Goal: Information Seeking & Learning: Learn about a topic

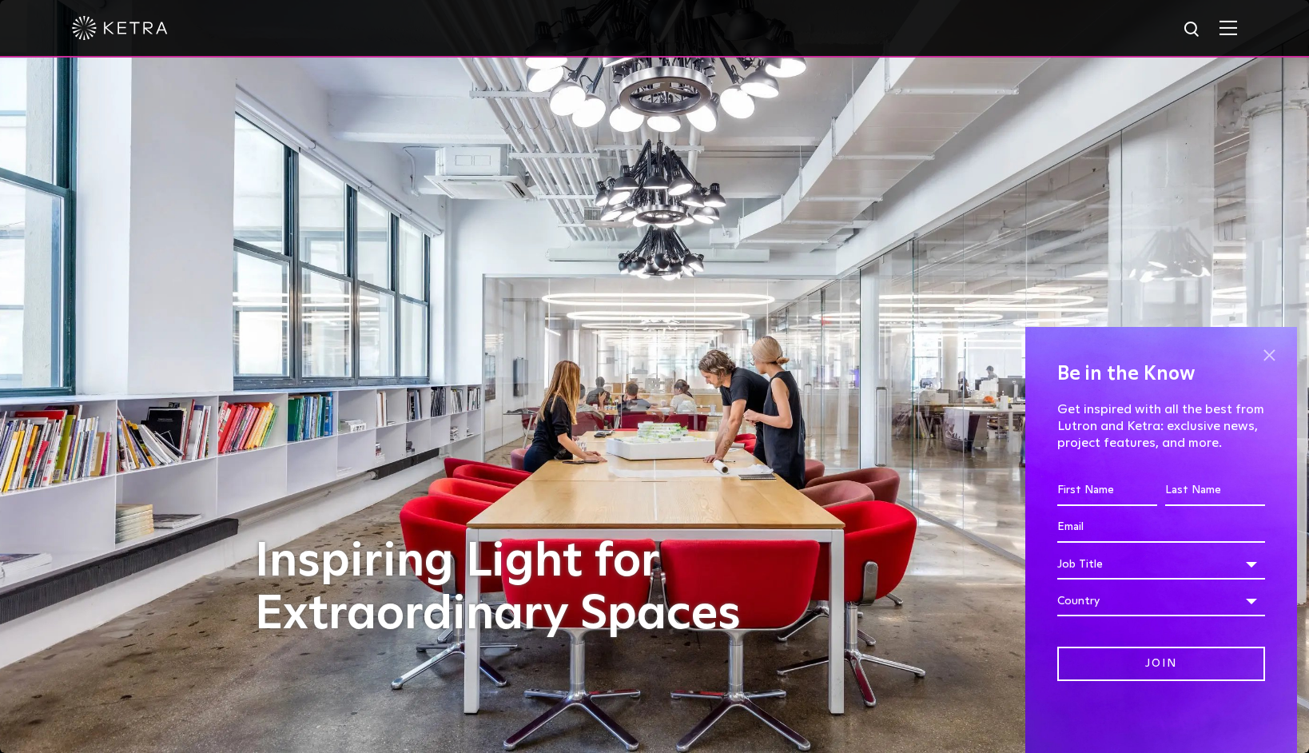
click at [1265, 346] on span at bounding box center [1269, 355] width 24 height 24
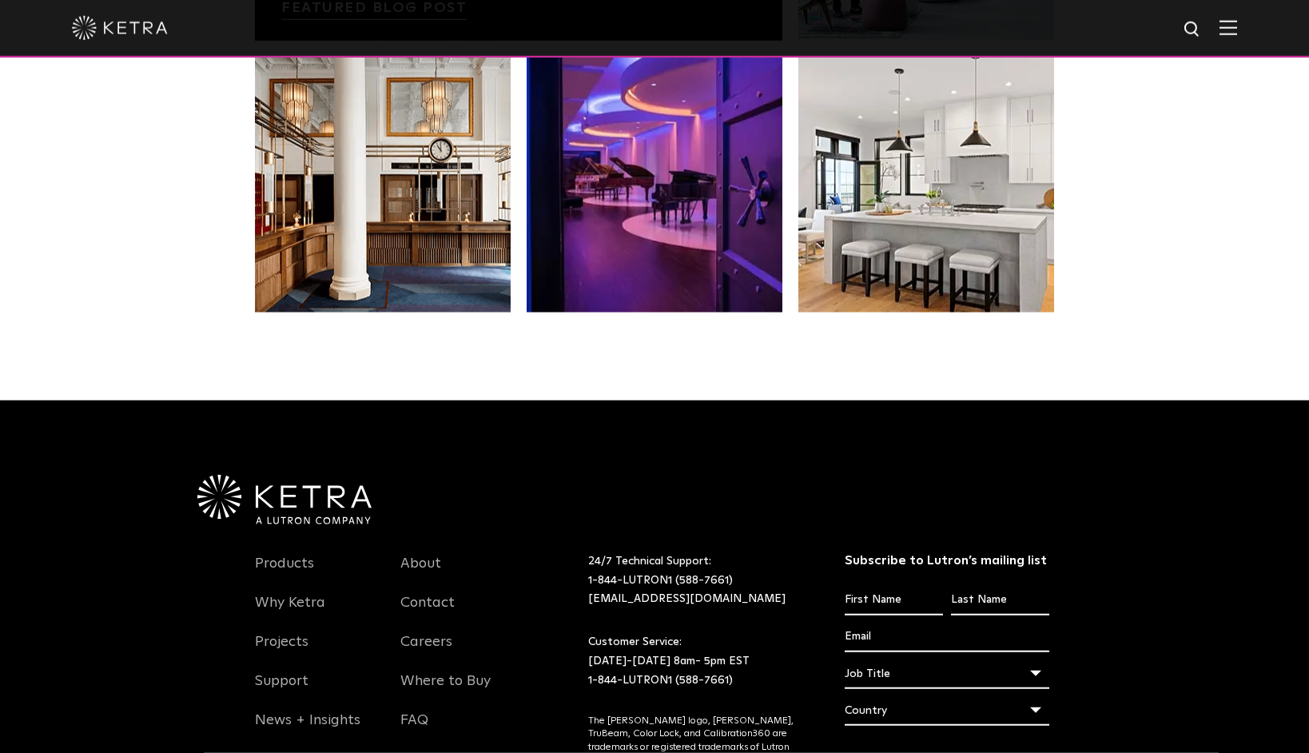
scroll to position [3323, 0]
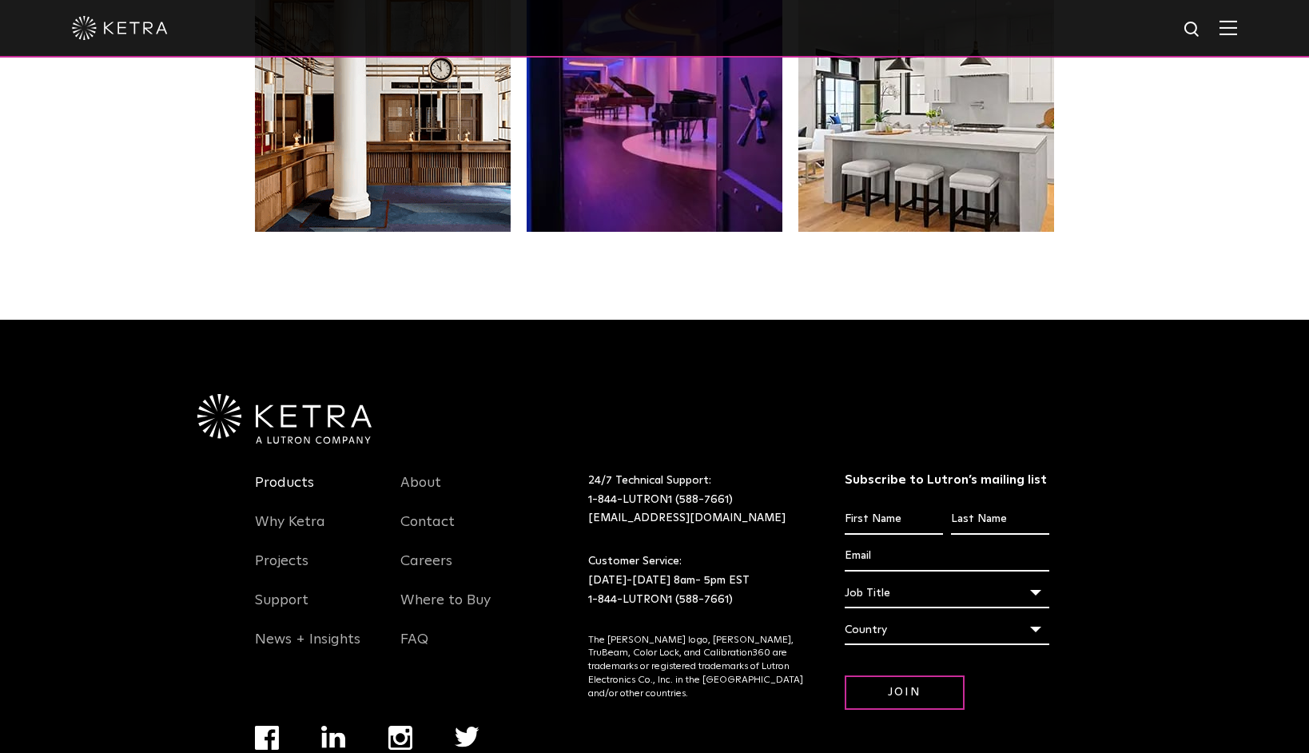
click at [272, 474] on link "Products" at bounding box center [284, 492] width 59 height 37
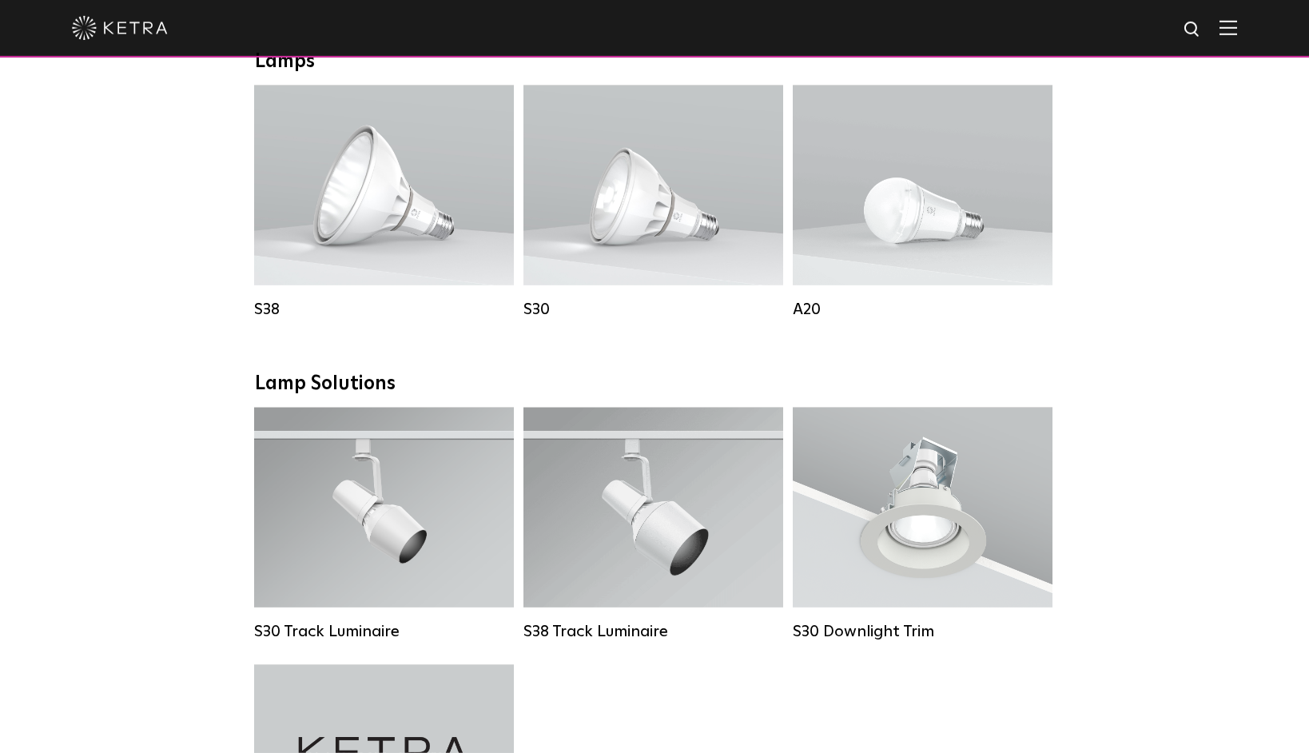
scroll to position [1163, 0]
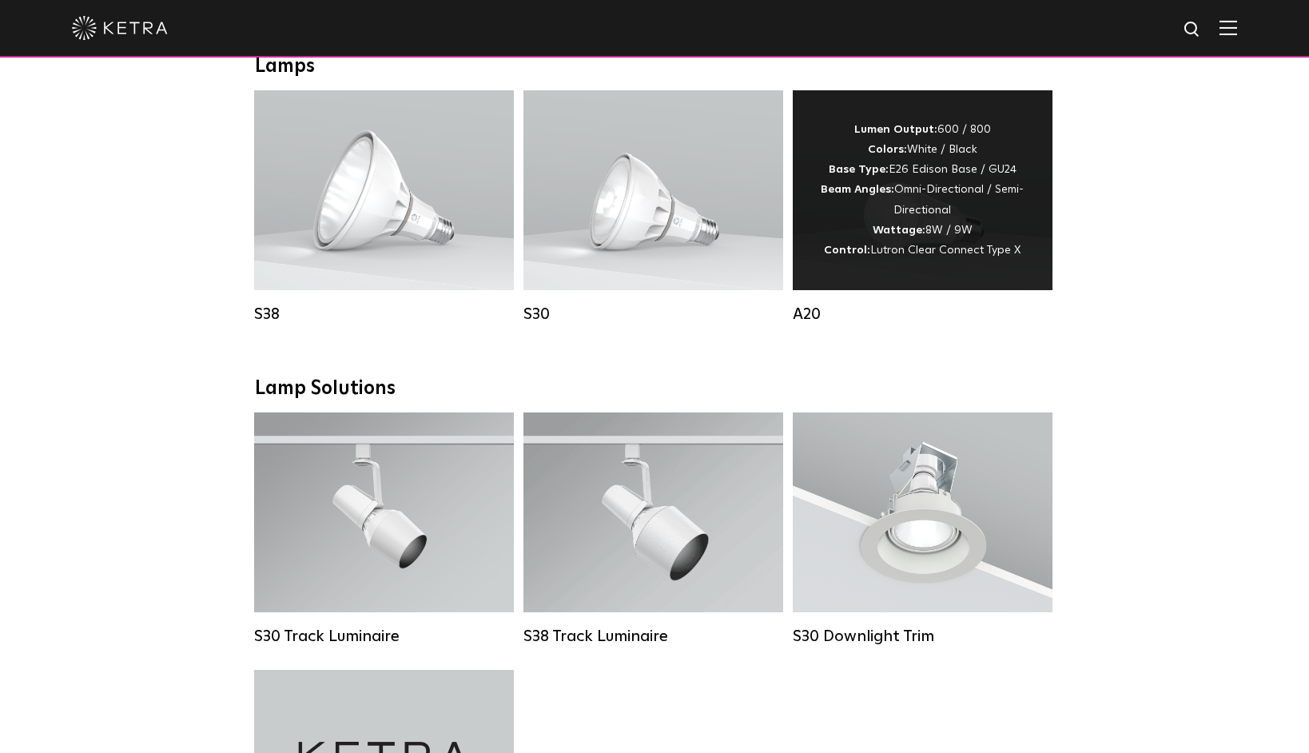
click at [900, 224] on div "Lumen Output: 600 / 800 Colors: White / Black Base Type: E26 Edison Base / GU24…" at bounding box center [922, 190] width 212 height 141
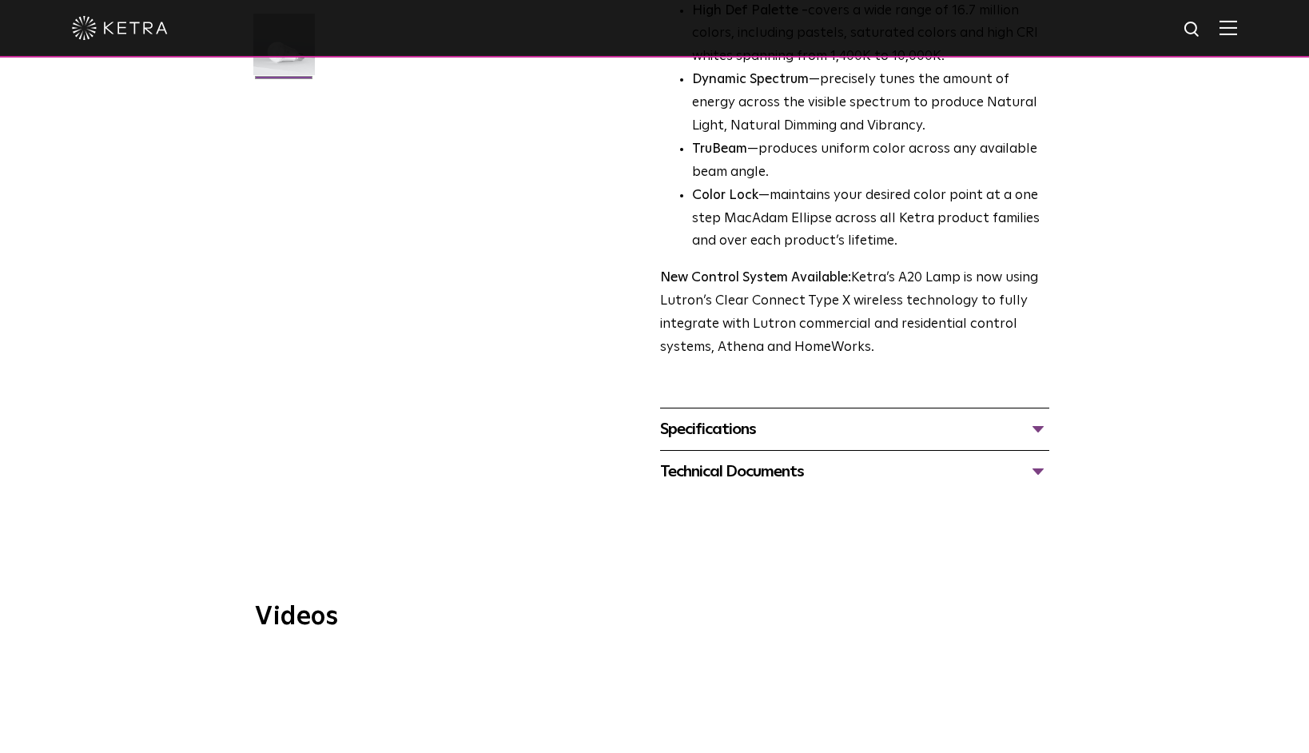
scroll to position [415, 0]
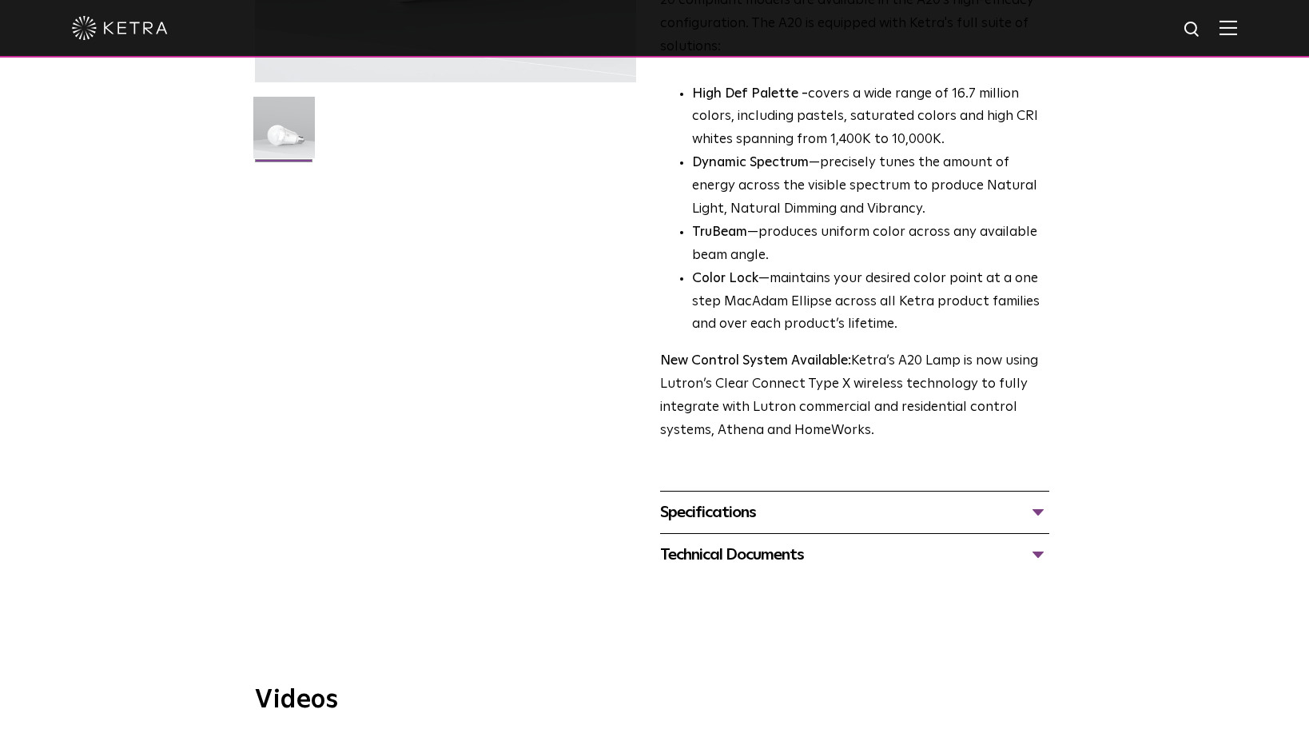
click at [1035, 499] on div "Specifications" at bounding box center [854, 512] width 389 height 26
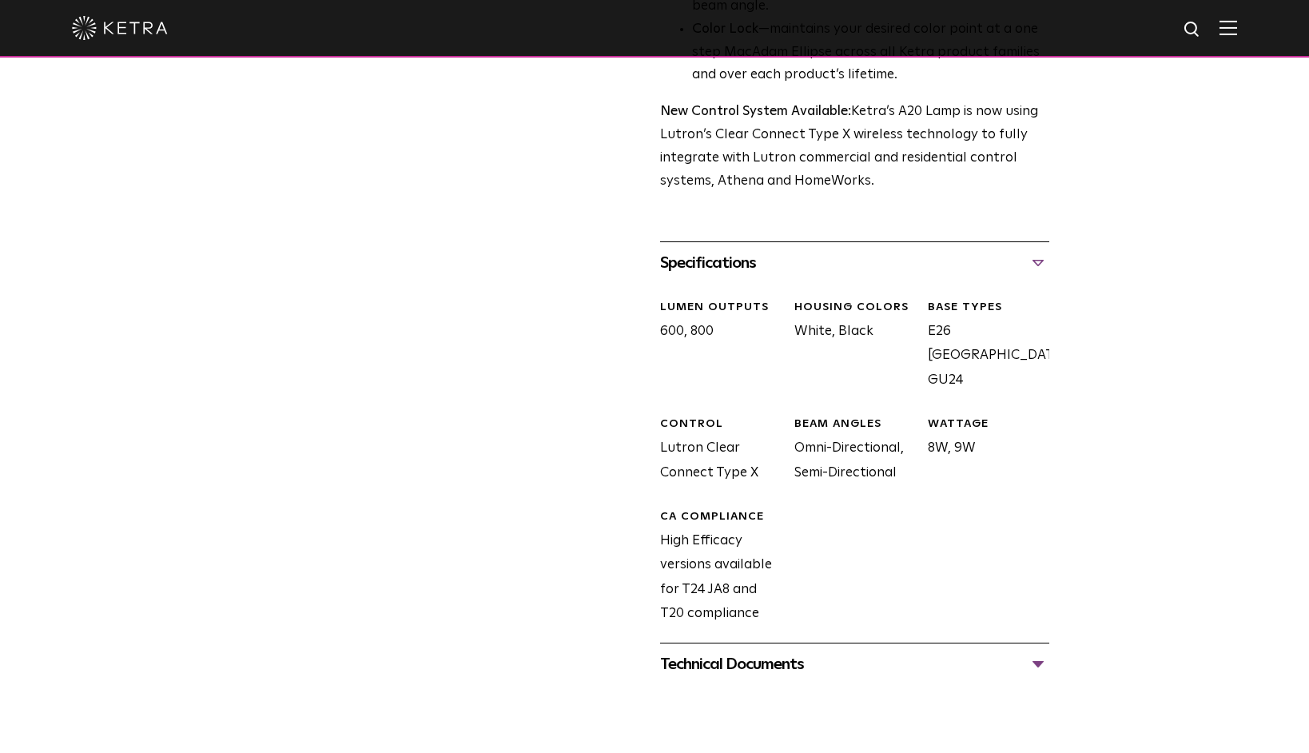
scroll to position [0, 0]
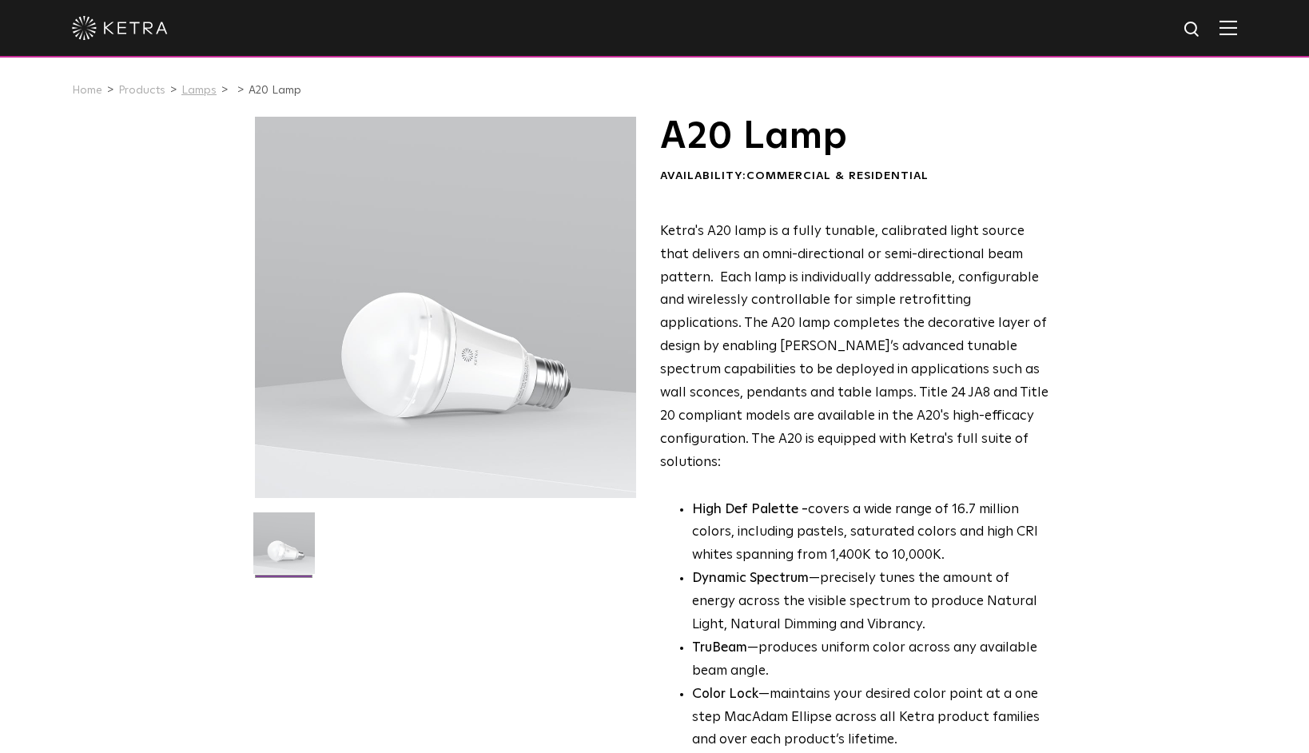
click at [202, 89] on link "Lamps" at bounding box center [198, 90] width 35 height 11
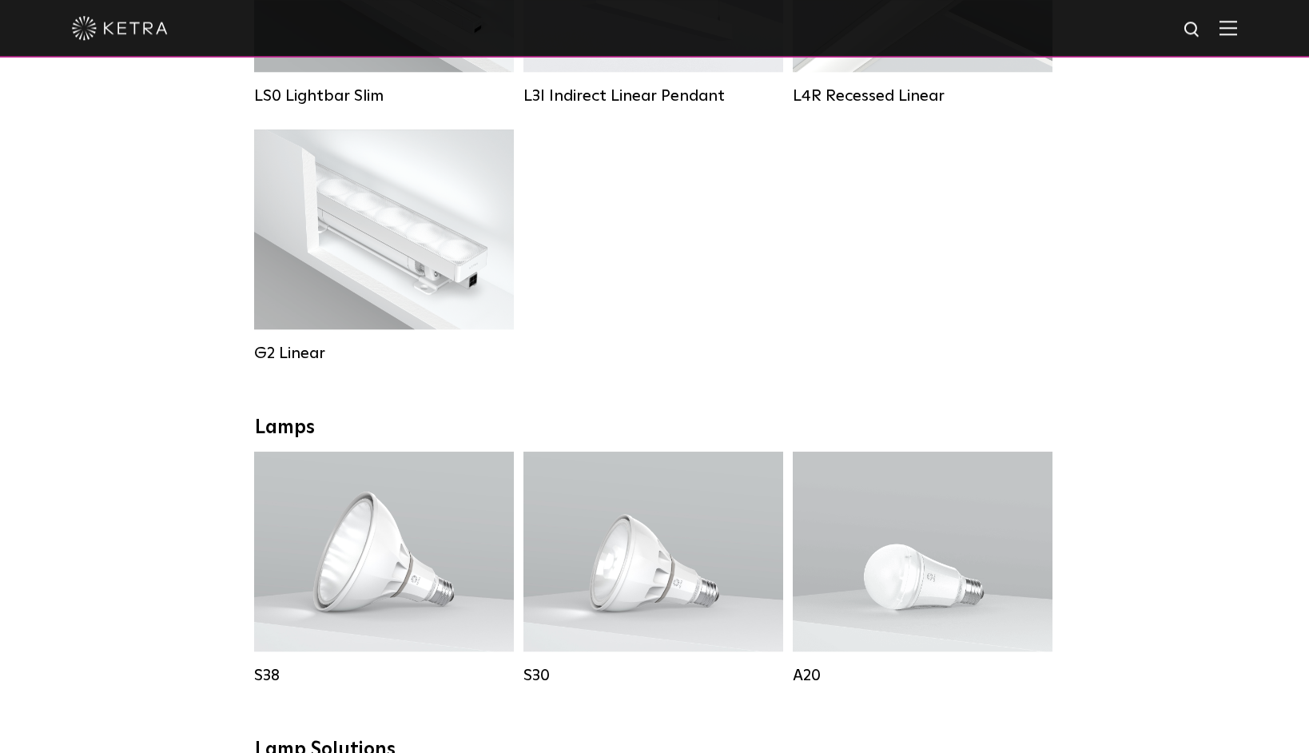
scroll to position [1006, 0]
